Goal: Information Seeking & Learning: Learn about a topic

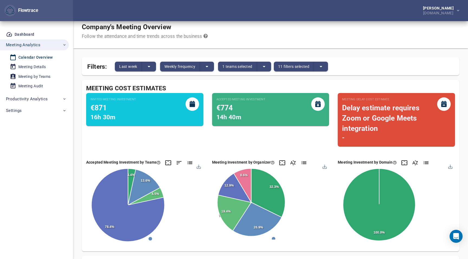
scroll to position [6, 0]
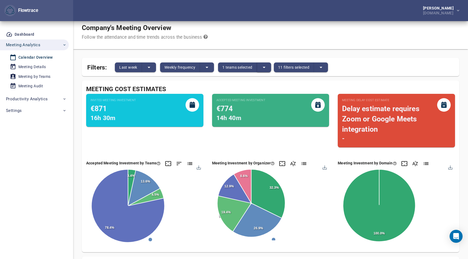
click at [260, 63] on button "split button" at bounding box center [264, 68] width 14 height 10
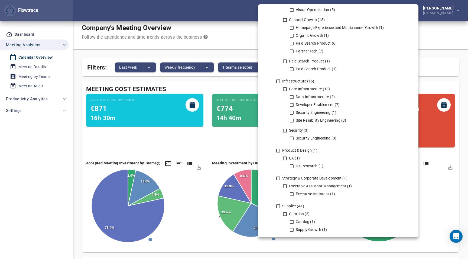
scroll to position [842, 0]
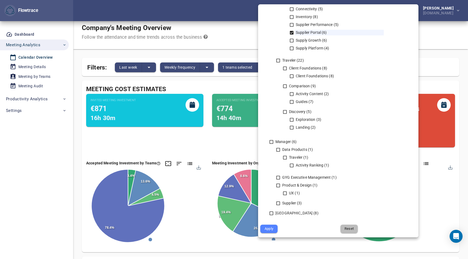
click at [346, 232] on span "Reset" at bounding box center [349, 229] width 10 height 6
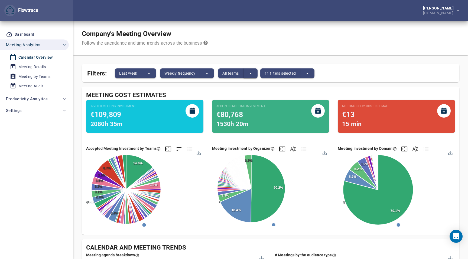
click at [251, 73] on icon "split button" at bounding box center [250, 73] width 3 height 1
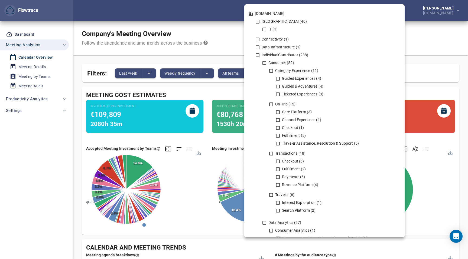
click at [189, 64] on div at bounding box center [234, 129] width 468 height 259
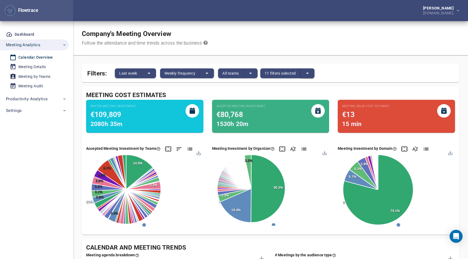
click at [312, 74] on button "split button" at bounding box center [307, 74] width 14 height 10
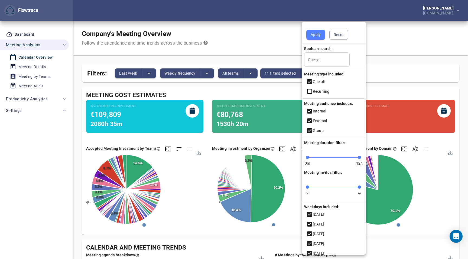
scroll to position [25, 0]
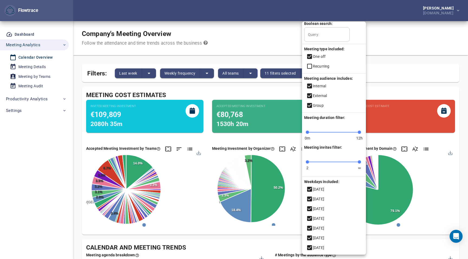
click at [311, 54] on icon at bounding box center [309, 56] width 6 height 6
click at [310, 69] on icon at bounding box center [309, 66] width 5 height 5
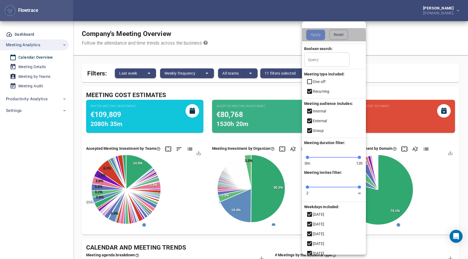
click at [316, 37] on span "Apply" at bounding box center [316, 34] width 10 height 7
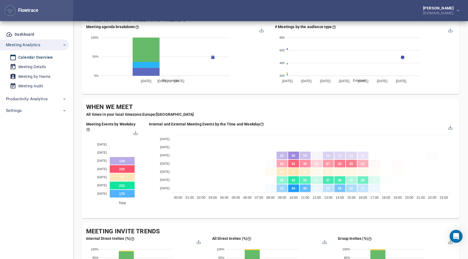
scroll to position [228, 0]
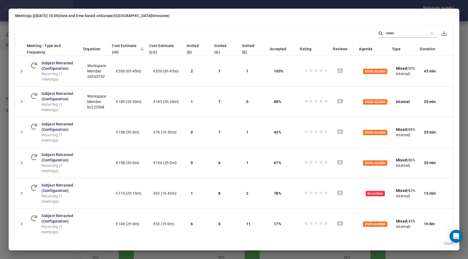
click at [466, 18] on div "Meetings @ [DATE] 10:00 (date and time based on [GEOGRAPHIC_DATA]/[GEOGRAPHIC_D…" at bounding box center [234, 129] width 468 height 259
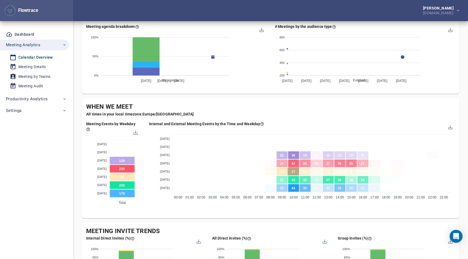
scroll to position [0, 0]
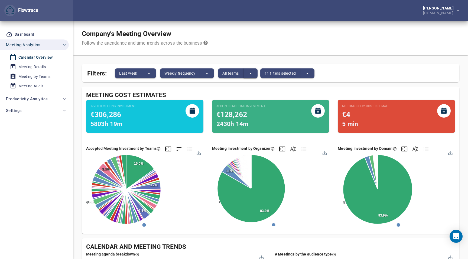
click at [246, 76] on button "split button" at bounding box center [250, 74] width 14 height 10
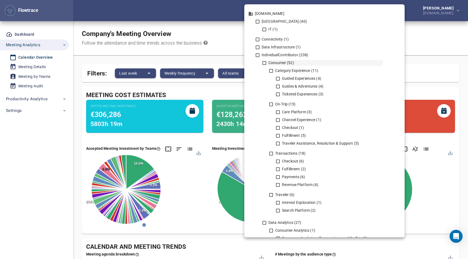
click at [263, 64] on icon at bounding box center [264, 63] width 5 height 5
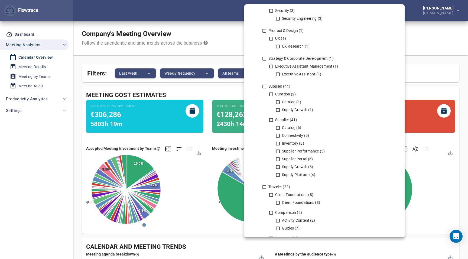
scroll to position [842, 0]
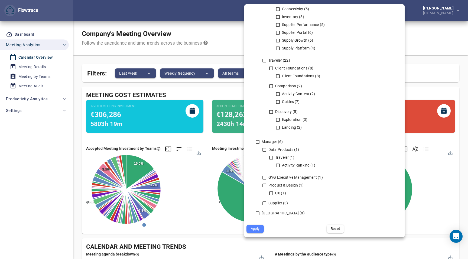
click at [258, 228] on span "Apply" at bounding box center [255, 229] width 10 height 6
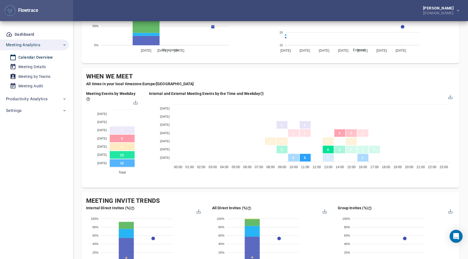
scroll to position [281, 0]
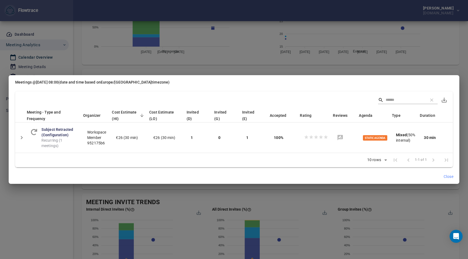
click at [453, 68] on div "Meetings @ [DATE] 08:00 (date and time based on [GEOGRAPHIC_DATA]/[GEOGRAPHIC_D…" at bounding box center [234, 129] width 468 height 259
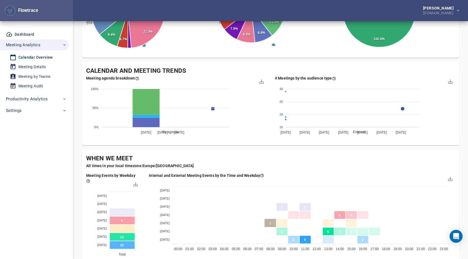
scroll to position [0, 0]
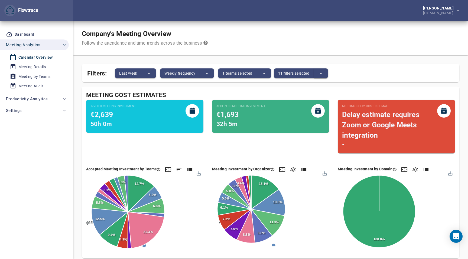
click at [324, 71] on icon "split button" at bounding box center [321, 73] width 6 height 6
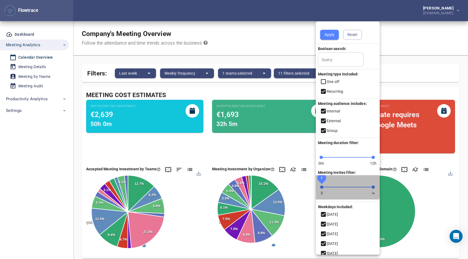
click at [322, 186] on span "3" at bounding box center [321, 187] width 3 height 3
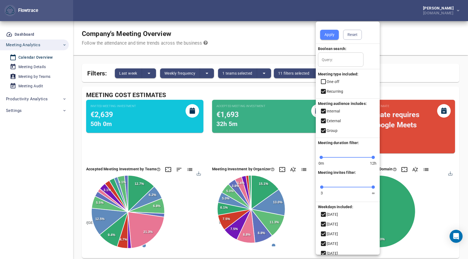
click at [332, 35] on span "Apply" at bounding box center [329, 34] width 10 height 7
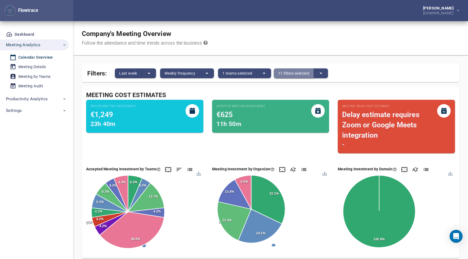
click at [289, 71] on span "11 filters selected" at bounding box center [293, 73] width 31 height 6
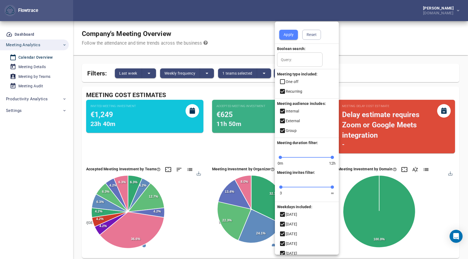
click at [250, 75] on div at bounding box center [234, 129] width 468 height 259
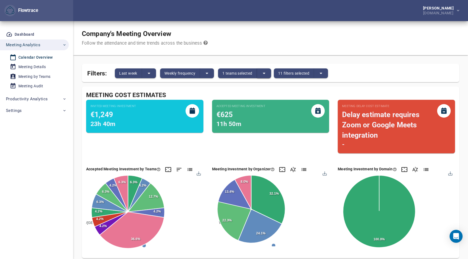
click at [261, 75] on button "split button" at bounding box center [264, 74] width 14 height 10
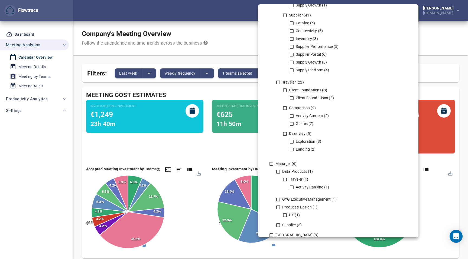
scroll to position [842, 0]
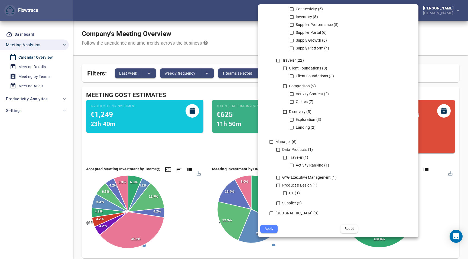
click at [348, 229] on span "Reset" at bounding box center [349, 229] width 10 height 6
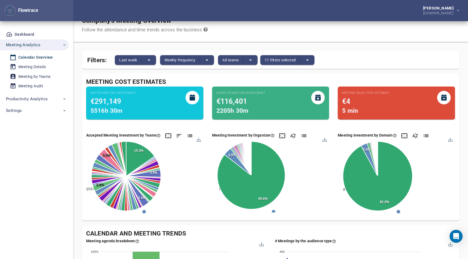
scroll to position [0, 0]
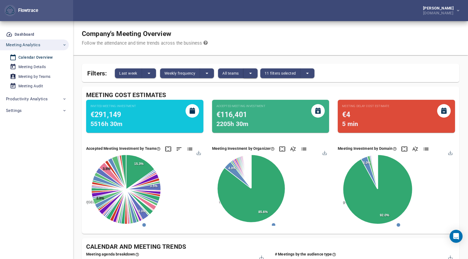
click at [249, 75] on icon "split button" at bounding box center [250, 73] width 6 height 6
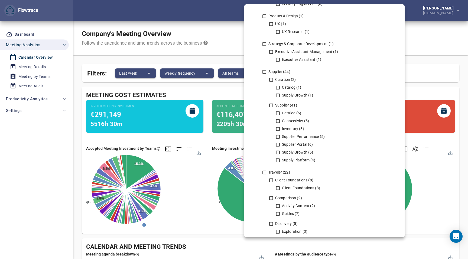
scroll to position [753, 0]
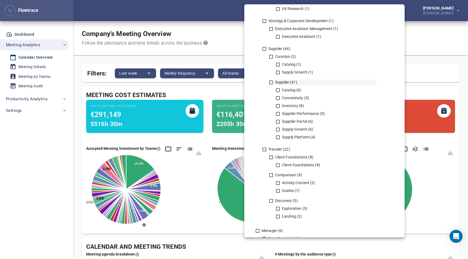
click at [269, 83] on icon at bounding box center [271, 83] width 4 height 4
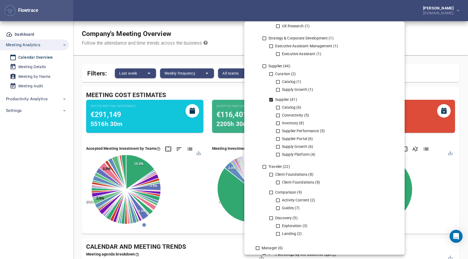
scroll to position [842, 0]
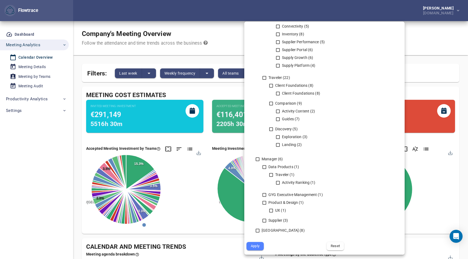
click at [255, 246] on span "Apply" at bounding box center [255, 246] width 10 height 6
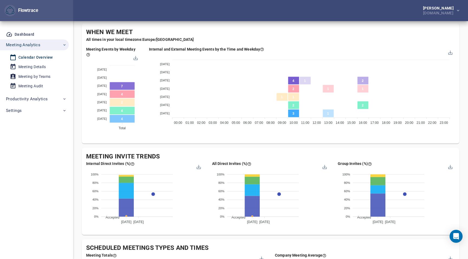
scroll to position [327, 0]
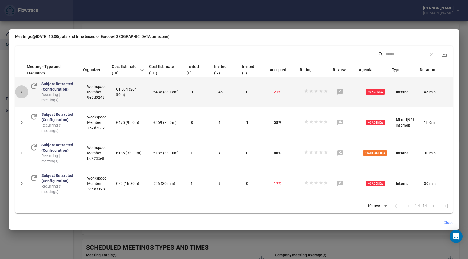
click at [21, 93] on icon "Detail panel visibility toggle" at bounding box center [22, 91] width 2 height 3
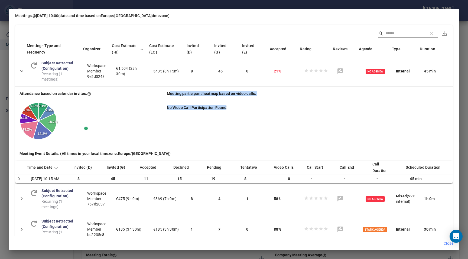
drag, startPoint x: 167, startPoint y: 94, endPoint x: 225, endPoint y: 108, distance: 59.5
click at [225, 108] on div "Meeting participant heatmap based on video calls: No Video Call Participation F…" at bounding box center [307, 114] width 295 height 60
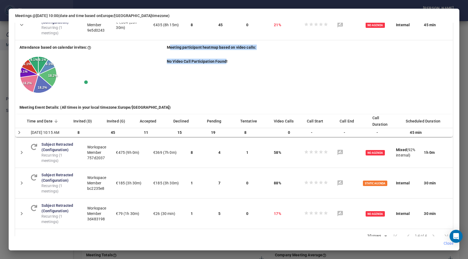
scroll to position [63, 0]
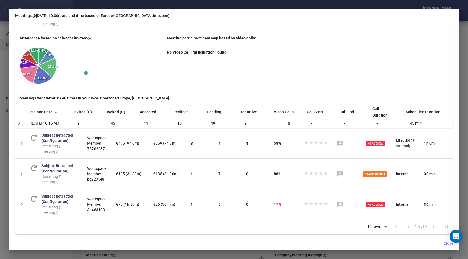
click at [467, 43] on div "Meetings @ [DATE] 10:00 (date and time based on [GEOGRAPHIC_DATA]/[GEOGRAPHIC_D…" at bounding box center [234, 129] width 468 height 259
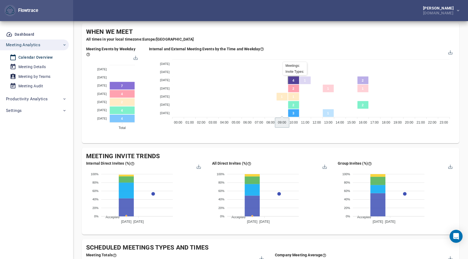
scroll to position [0, 0]
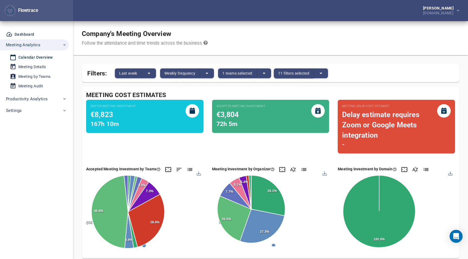
click at [307, 70] on span "11 filters selected" at bounding box center [293, 73] width 31 height 6
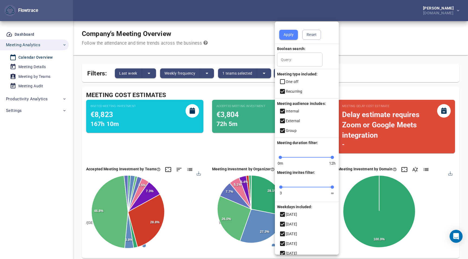
click at [246, 74] on div at bounding box center [234, 129] width 468 height 259
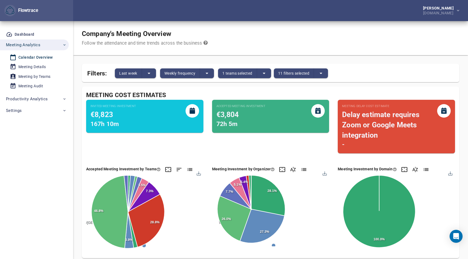
click at [243, 73] on body "Flowtrace Harsh Rawat [DOMAIN_NAME] Flowtrace Dashboard Meeting Analytics Calen…" at bounding box center [234, 129] width 468 height 259
click at [239, 73] on span "1 teams selected" at bounding box center [237, 73] width 30 height 6
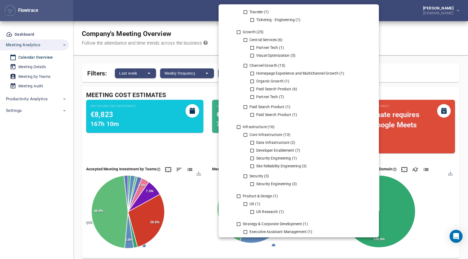
scroll to position [842, 0]
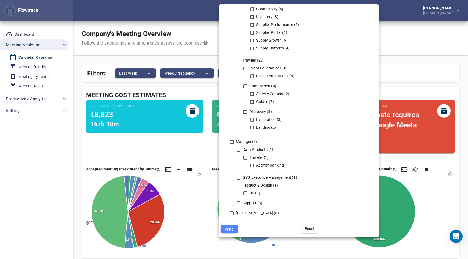
click at [313, 226] on span "Reset" at bounding box center [310, 229] width 10 height 6
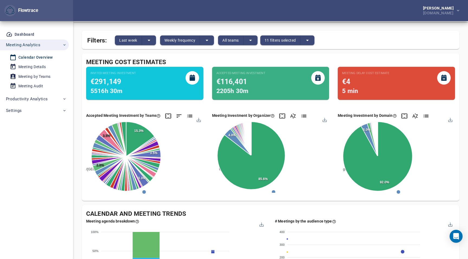
scroll to position [0, 0]
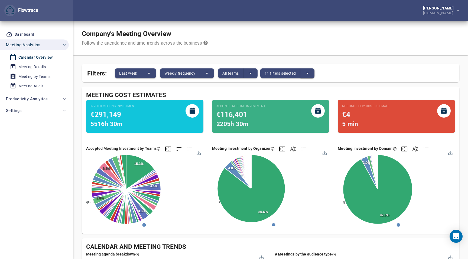
click at [303, 71] on button "split button" at bounding box center [307, 74] width 14 height 10
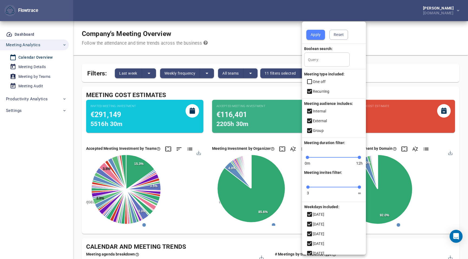
click at [251, 73] on div at bounding box center [234, 129] width 468 height 259
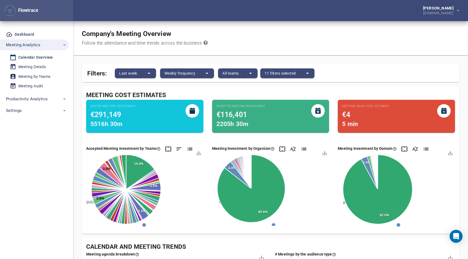
click at [249, 73] on body "Flowtrace Harsh Rawat [DOMAIN_NAME] Flowtrace Dashboard Meeting Analytics Calen…" at bounding box center [234, 129] width 468 height 259
click at [251, 73] on icon "split button" at bounding box center [250, 73] width 3 height 1
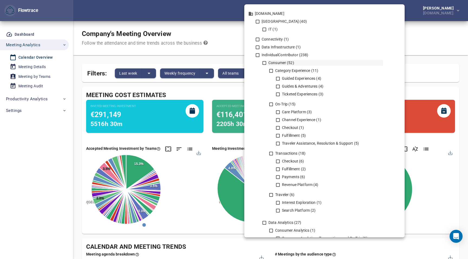
click at [262, 62] on icon at bounding box center [264, 63] width 4 height 4
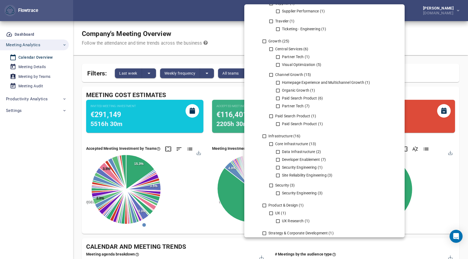
scroll to position [842, 0]
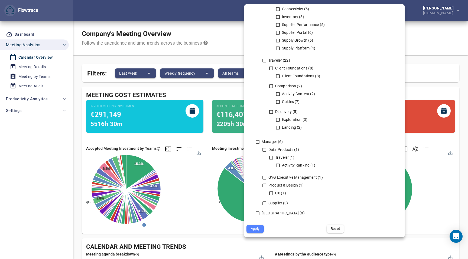
click at [254, 229] on span "Apply" at bounding box center [255, 229] width 10 height 6
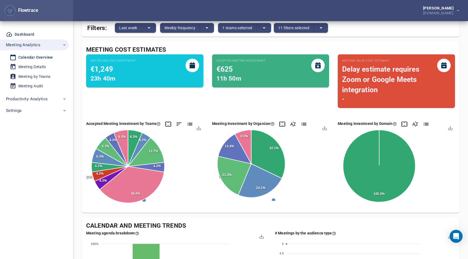
scroll to position [0, 0]
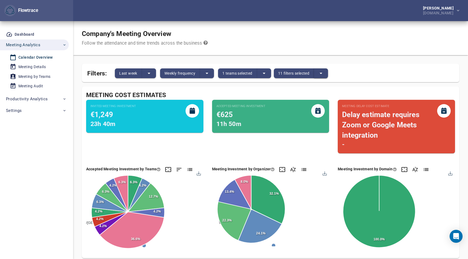
click at [322, 70] on icon "split button" at bounding box center [321, 73] width 6 height 6
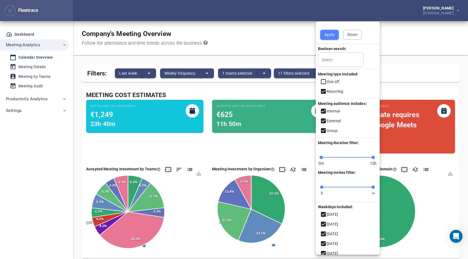
click at [241, 76] on div at bounding box center [234, 129] width 468 height 259
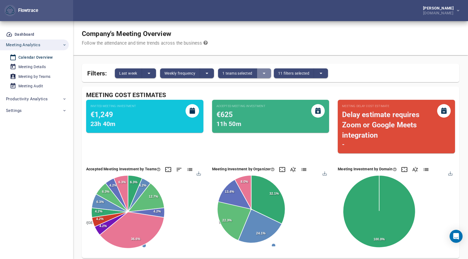
click at [267, 73] on icon "split button" at bounding box center [264, 73] width 6 height 6
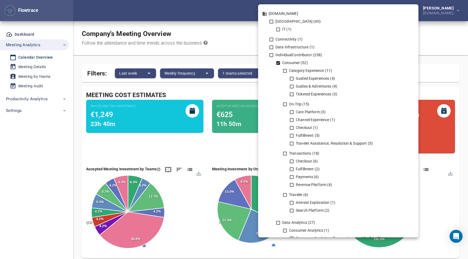
click at [277, 64] on icon at bounding box center [278, 63] width 4 height 4
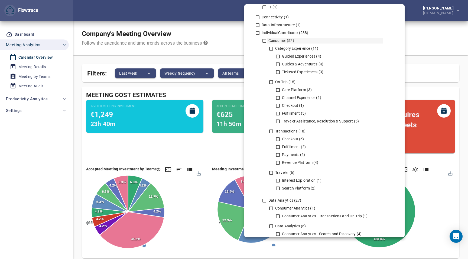
scroll to position [32, 0]
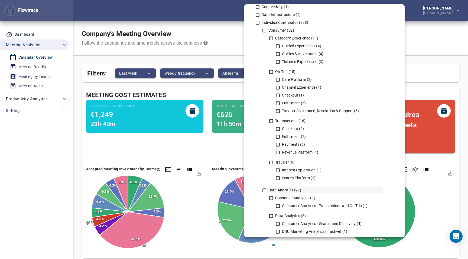
click at [265, 190] on icon at bounding box center [264, 190] width 5 height 5
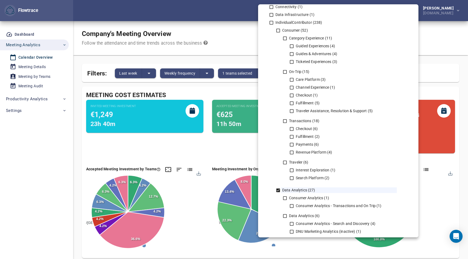
click at [205, 142] on div at bounding box center [234, 129] width 468 height 259
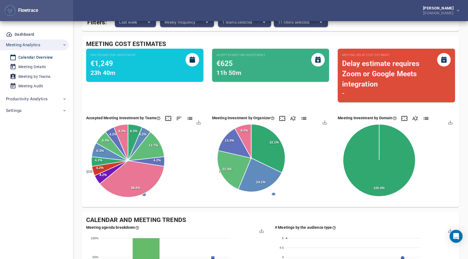
scroll to position [0, 0]
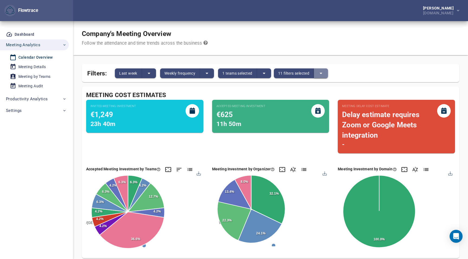
click at [328, 72] on button "split button" at bounding box center [321, 74] width 14 height 10
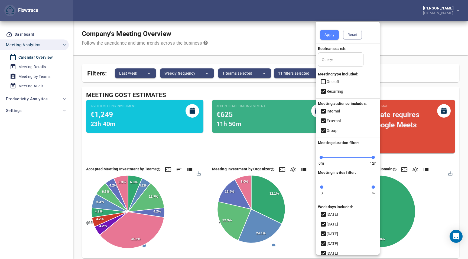
click at [245, 74] on div at bounding box center [234, 129] width 468 height 259
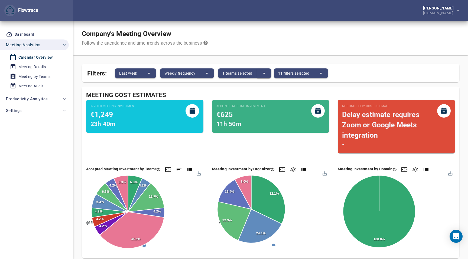
click at [261, 74] on button "split button" at bounding box center [264, 74] width 14 height 10
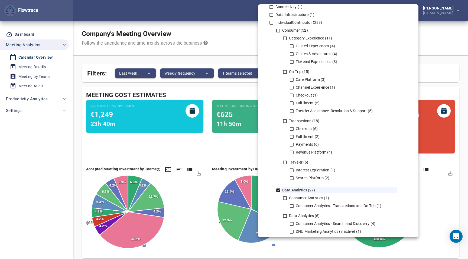
click at [232, 44] on div at bounding box center [234, 129] width 468 height 259
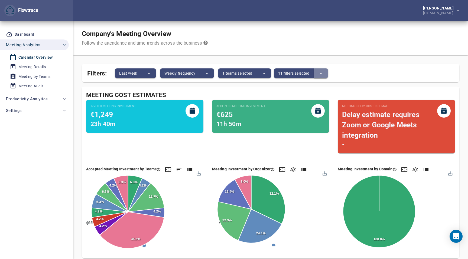
click at [321, 74] on icon "split button" at bounding box center [321, 73] width 6 height 6
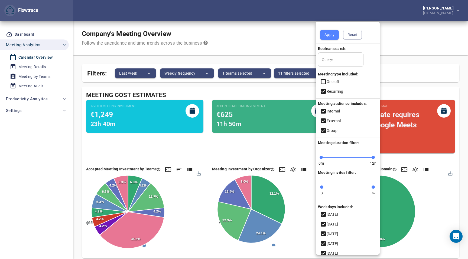
click at [258, 75] on div at bounding box center [234, 129] width 468 height 259
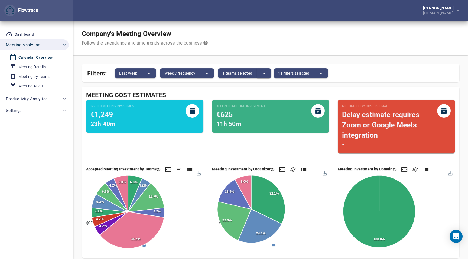
click at [259, 75] on button "split button" at bounding box center [264, 74] width 14 height 10
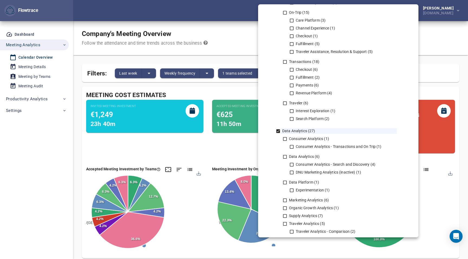
scroll to position [14, 0]
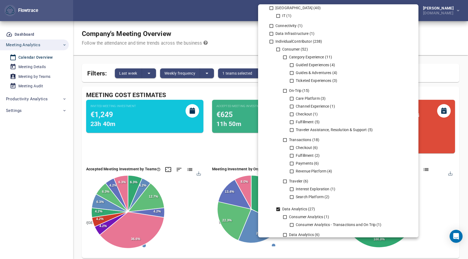
click at [278, 211] on icon at bounding box center [278, 210] width 4 height 4
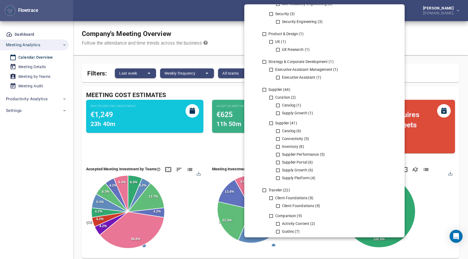
scroll to position [727, 0]
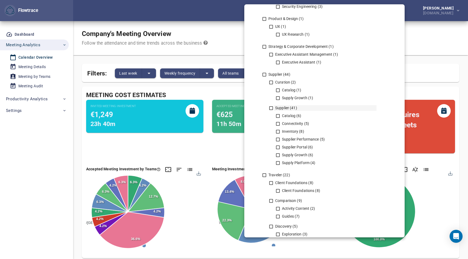
click at [270, 109] on icon at bounding box center [271, 108] width 5 height 5
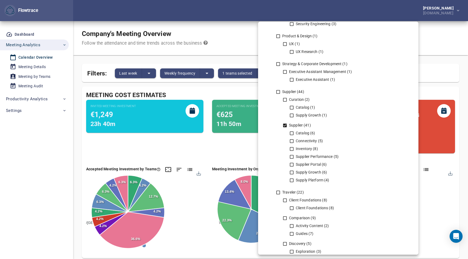
scroll to position [842, 0]
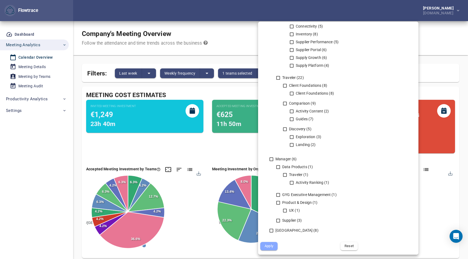
click at [266, 248] on span "Apply" at bounding box center [269, 246] width 10 height 6
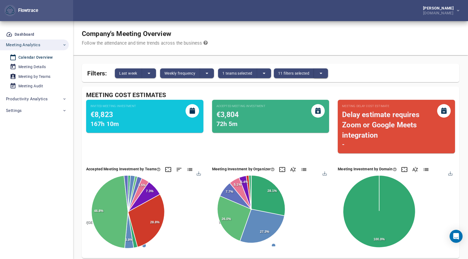
click at [317, 72] on button "split button" at bounding box center [321, 74] width 14 height 10
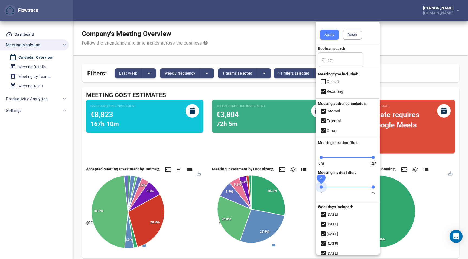
drag, startPoint x: 321, startPoint y: 186, endPoint x: 313, endPoint y: 186, distance: 8.1
click at [313, 186] on div "Apply Reset Boolean search: Query: Query: Meeting type included: One off Recurr…" at bounding box center [234, 129] width 468 height 259
click at [324, 83] on icon at bounding box center [323, 82] width 6 height 6
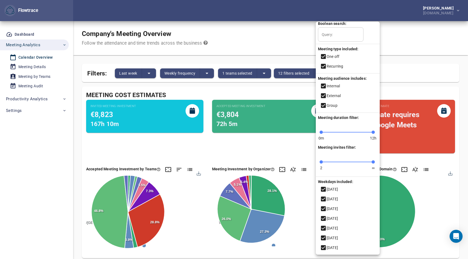
scroll to position [0, 0]
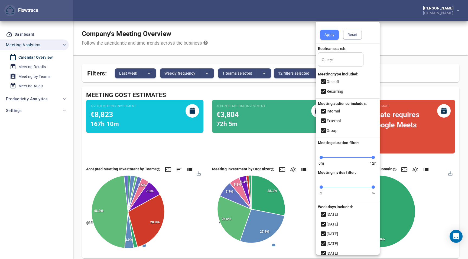
click at [330, 35] on span "Apply" at bounding box center [329, 34] width 10 height 7
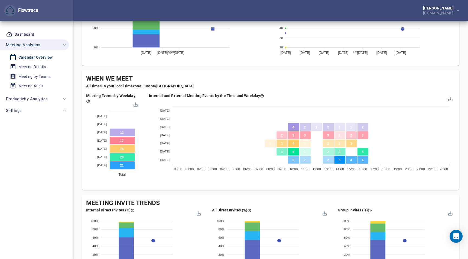
scroll to position [287, 0]
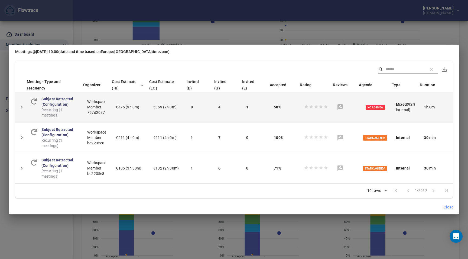
click at [23, 107] on icon "Detail panel visibility toggle" at bounding box center [21, 107] width 6 height 6
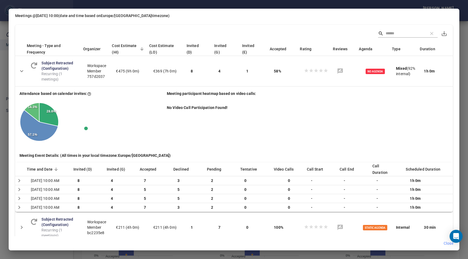
click at [462, 75] on div "Meetings @ [DATE] 10:00 (date and time based on [GEOGRAPHIC_DATA]/[GEOGRAPHIC_D…" at bounding box center [234, 129] width 468 height 259
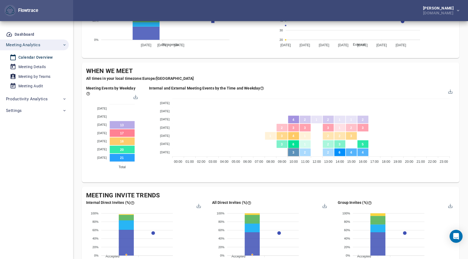
scroll to position [0, 0]
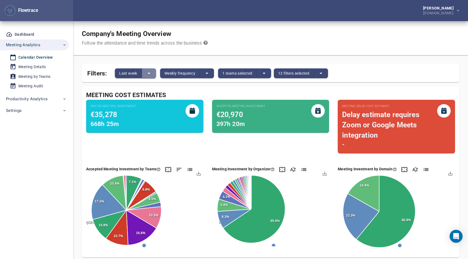
click at [149, 72] on icon "split button" at bounding box center [149, 73] width 6 height 6
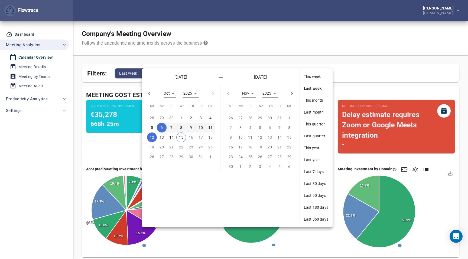
click at [108, 151] on div at bounding box center [234, 129] width 468 height 259
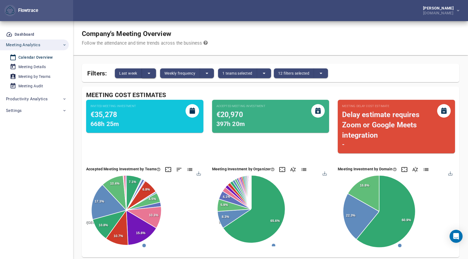
click at [148, 74] on icon "split button" at bounding box center [149, 73] width 6 height 6
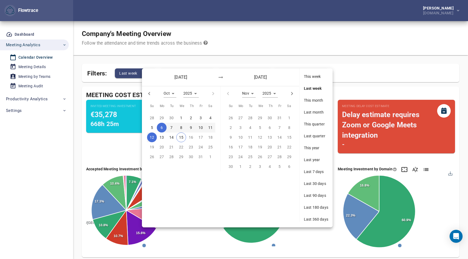
click at [305, 114] on span "Last month" at bounding box center [316, 112] width 24 height 5
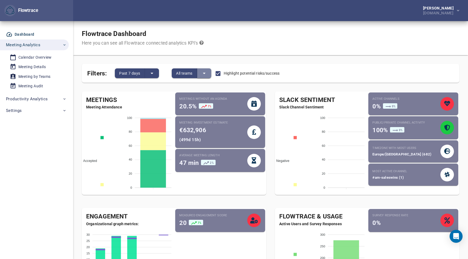
click at [203, 73] on icon "split button" at bounding box center [204, 73] width 6 height 6
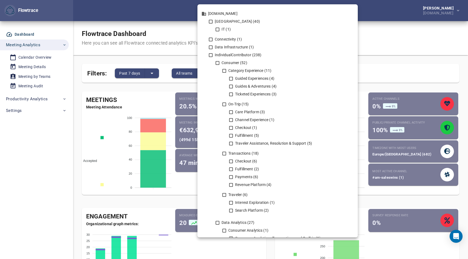
click at [184, 58] on div at bounding box center [234, 129] width 468 height 259
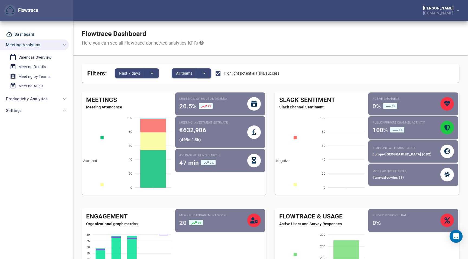
click at [207, 74] on icon "split button" at bounding box center [204, 73] width 6 height 6
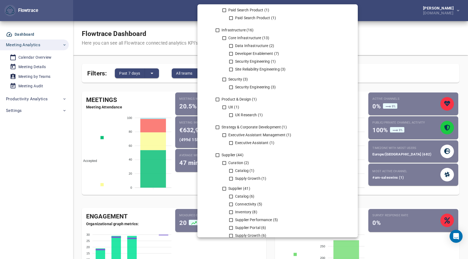
scroll to position [647, 0]
click at [224, 188] on icon at bounding box center [224, 188] width 5 height 5
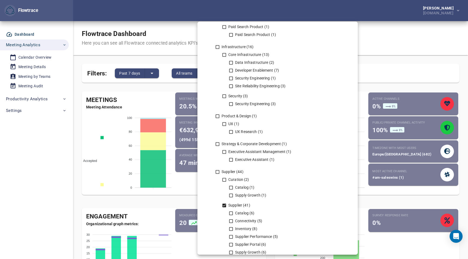
scroll to position [842, 0]
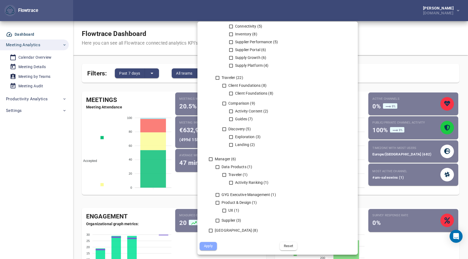
click at [210, 245] on span "Apply" at bounding box center [208, 246] width 10 height 6
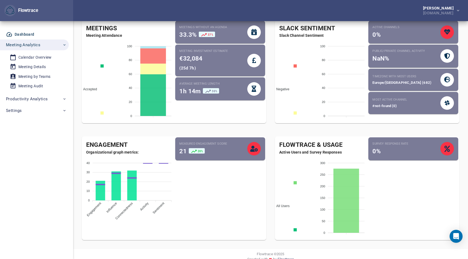
scroll to position [0, 0]
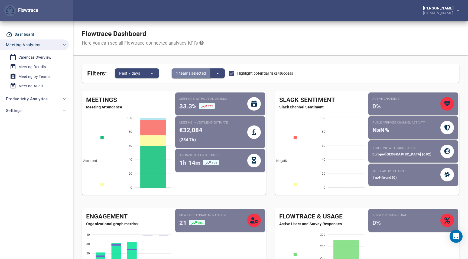
click at [209, 73] on button "1 teams selected" at bounding box center [191, 74] width 39 height 10
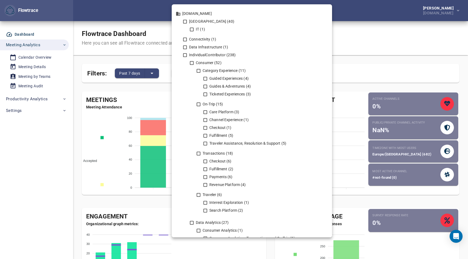
click at [367, 48] on div at bounding box center [234, 129] width 468 height 259
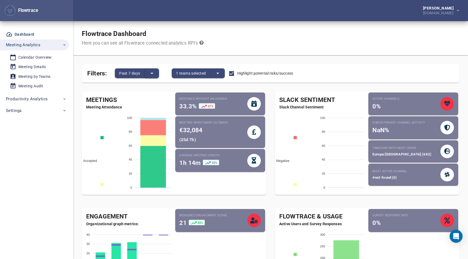
click at [146, 73] on button "split button" at bounding box center [152, 74] width 14 height 10
click at [156, 92] on li "Past 28 days" at bounding box center [161, 91] width 33 height 9
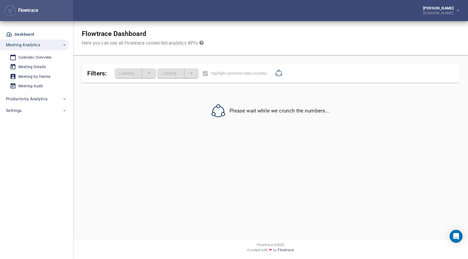
click at [327, 53] on div "Flowtrace Dashboard Here you can see all Flowtrace connected analytics KPI's" at bounding box center [270, 38] width 395 height 34
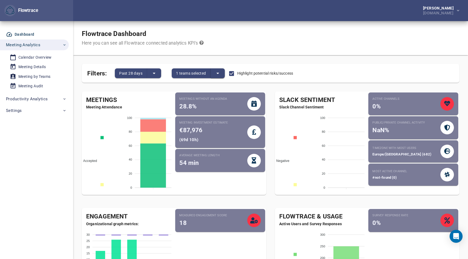
click at [217, 74] on icon "split button" at bounding box center [217, 73] width 6 height 6
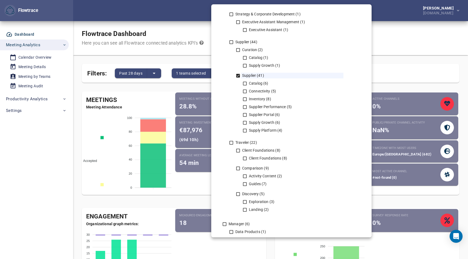
scroll to position [765, 0]
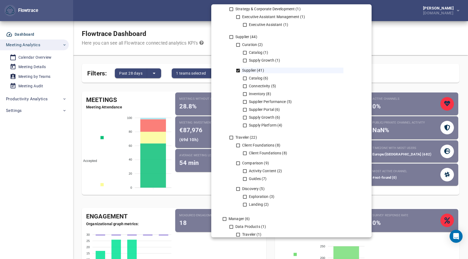
click at [162, 53] on div at bounding box center [234, 129] width 468 height 259
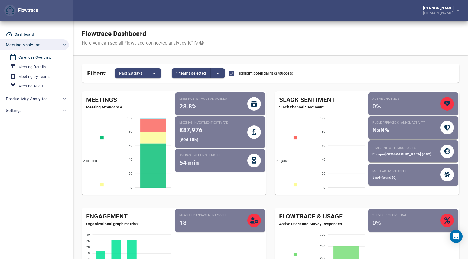
click at [43, 55] on div "Calendar Overview" at bounding box center [34, 57] width 33 height 7
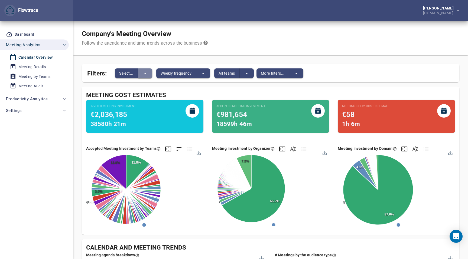
click at [146, 74] on icon "split button" at bounding box center [145, 73] width 6 height 6
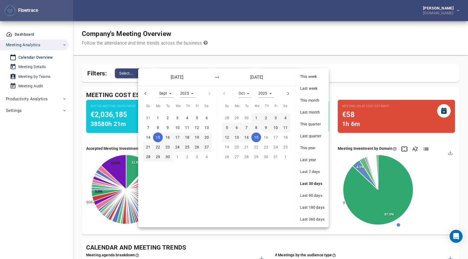
click at [276, 40] on div at bounding box center [234, 129] width 468 height 259
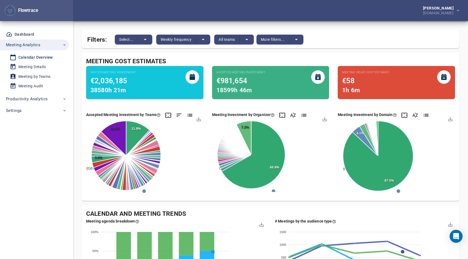
scroll to position [29, 0]
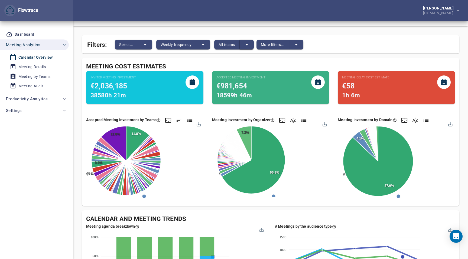
click at [247, 45] on icon "split button" at bounding box center [246, 44] width 6 height 6
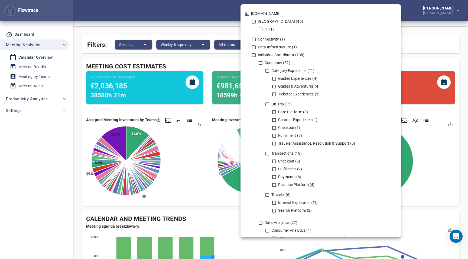
click at [440, 52] on div at bounding box center [234, 129] width 468 height 259
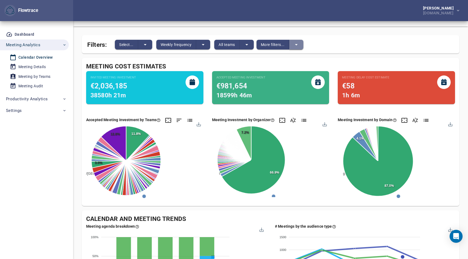
click at [300, 48] on button "split button" at bounding box center [296, 45] width 14 height 10
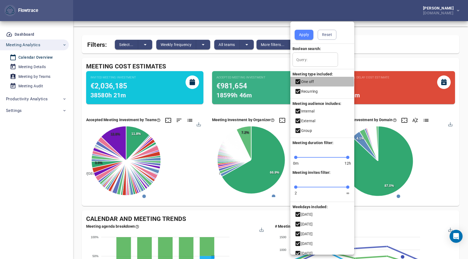
click at [297, 83] on icon at bounding box center [298, 82] width 6 height 6
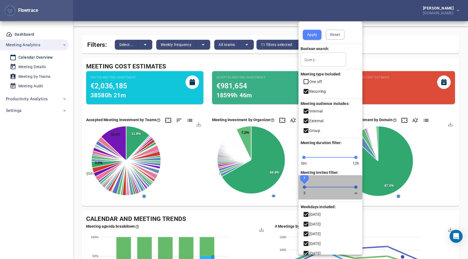
click at [304, 188] on span "3" at bounding box center [304, 187] width 3 height 3
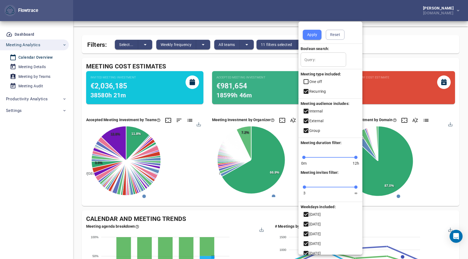
click at [310, 39] on button "Apply" at bounding box center [312, 35] width 19 height 10
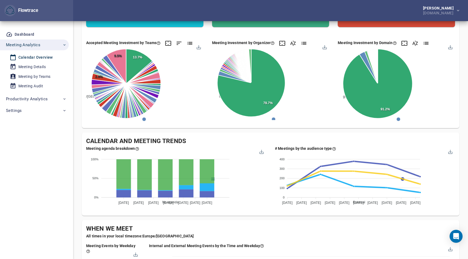
scroll to position [0, 0]
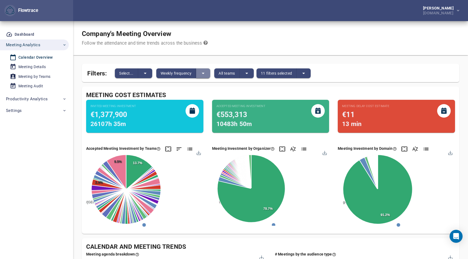
click at [204, 76] on icon "split button" at bounding box center [203, 73] width 6 height 6
click at [206, 72] on li "Daily frequency" at bounding box center [218, 73] width 43 height 9
click at [186, 76] on span "Daily frequency" at bounding box center [174, 73] width 27 height 6
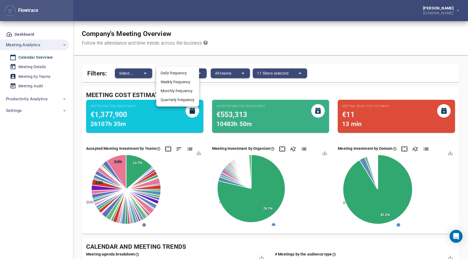
click at [180, 83] on li "Weekly frequency" at bounding box center [177, 82] width 43 height 9
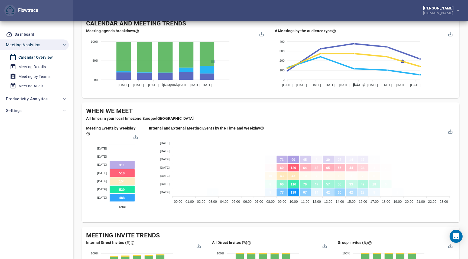
scroll to position [226, 0]
